Goal: Register for event/course

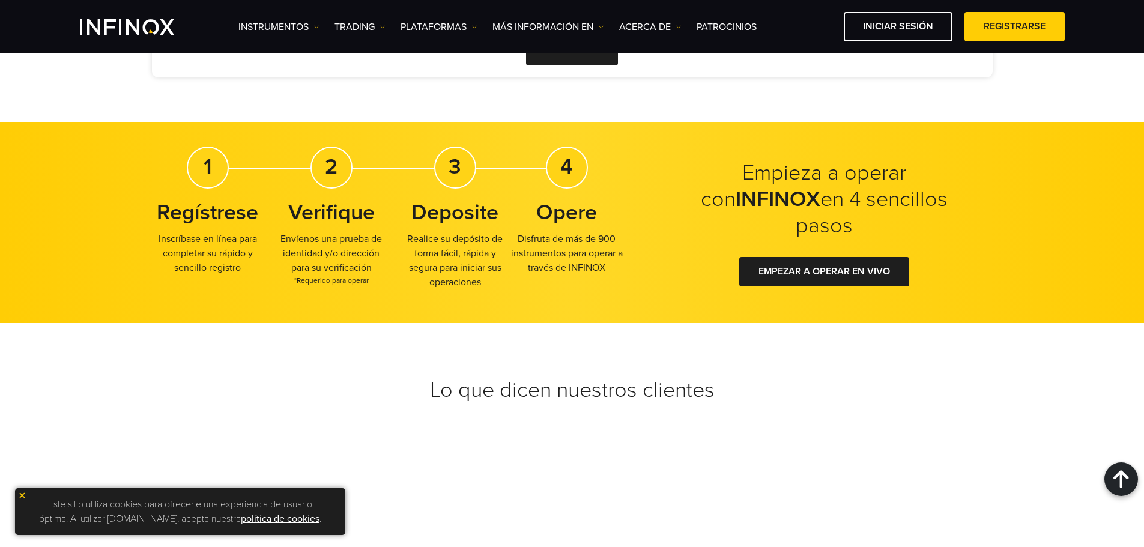
scroll to position [1081, 0]
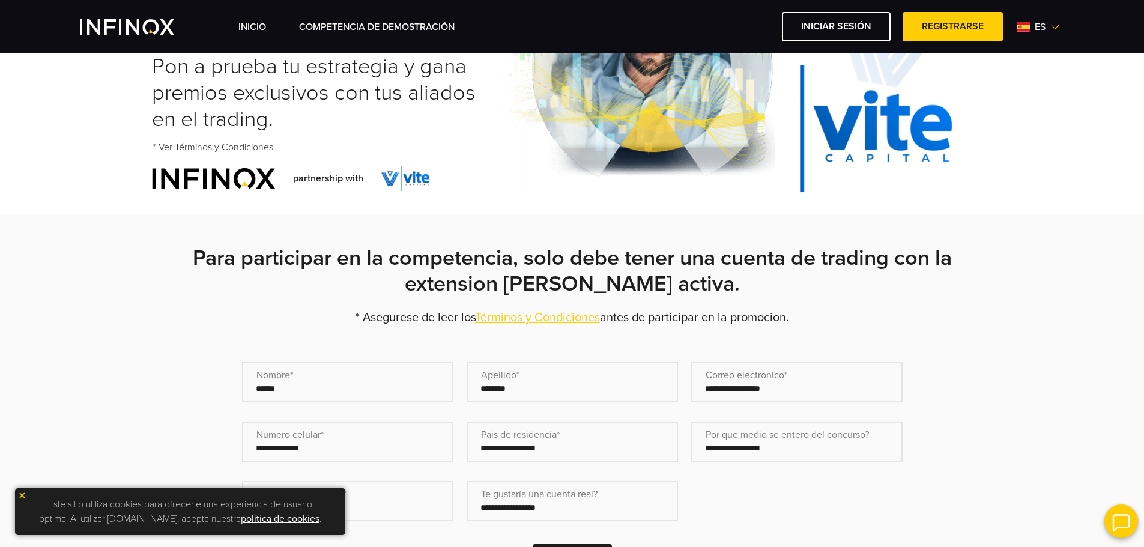
scroll to position [60, 0]
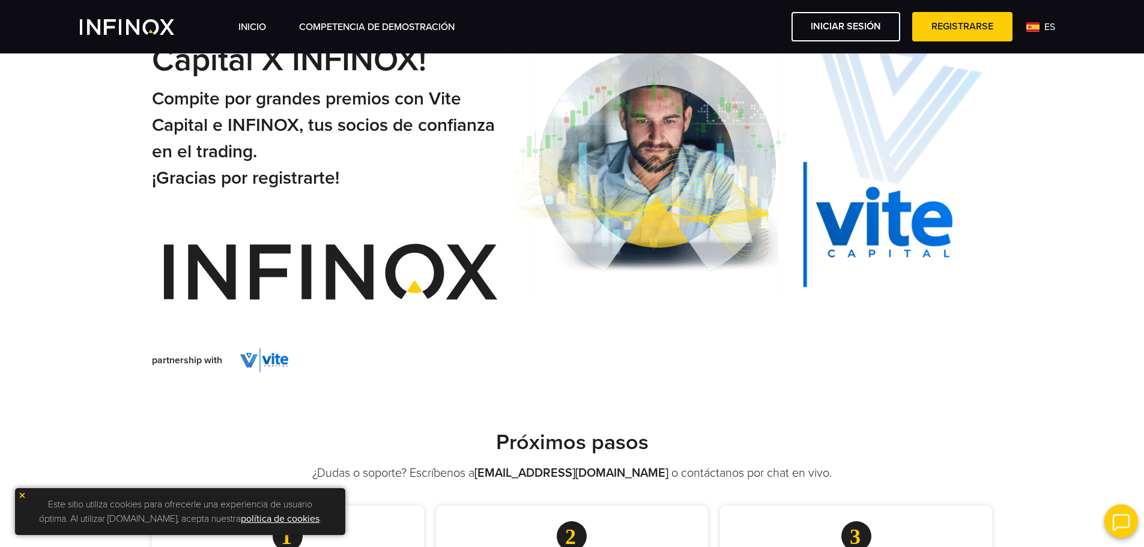
scroll to position [120, 0]
